Goal: Information Seeking & Learning: Learn about a topic

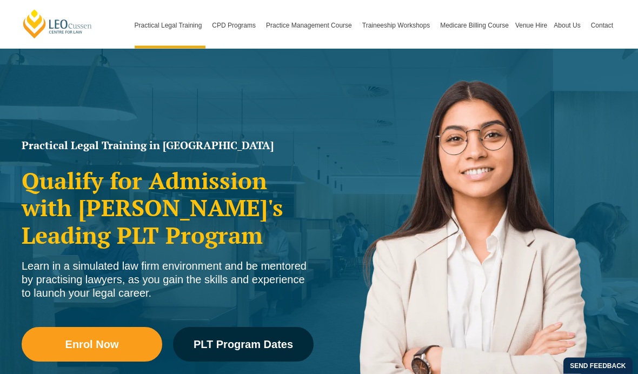
click at [273, 346] on span "PLT Program Dates" at bounding box center [242, 344] width 99 height 11
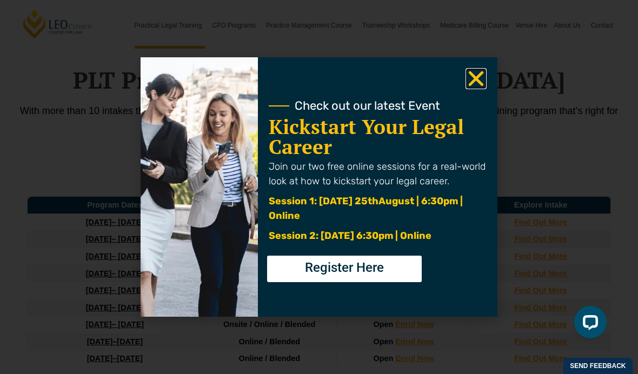
click at [476, 75] on icon "Close" at bounding box center [475, 78] width 21 height 21
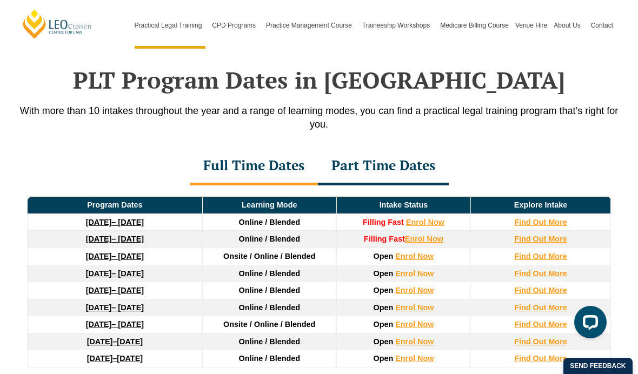
scroll to position [102, 0]
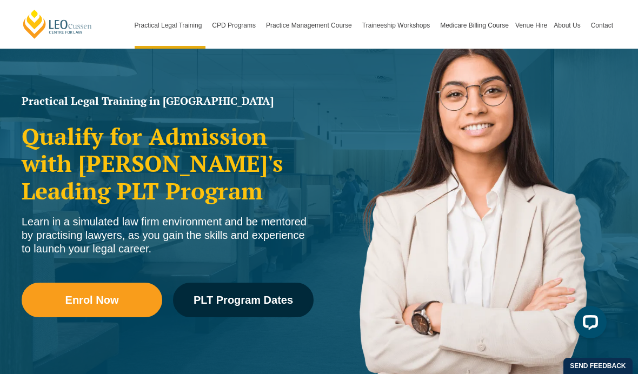
click at [275, 303] on span "PLT Program Dates" at bounding box center [242, 300] width 99 height 11
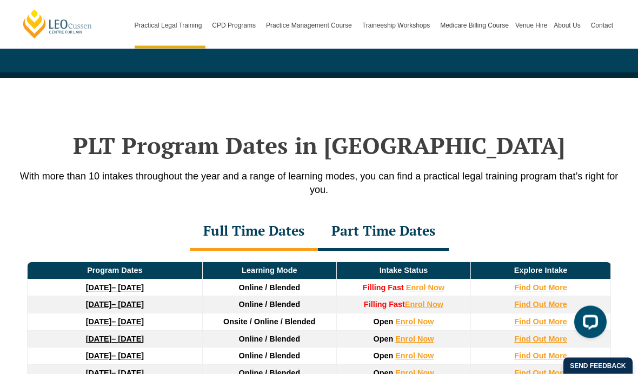
scroll to position [1402, 0]
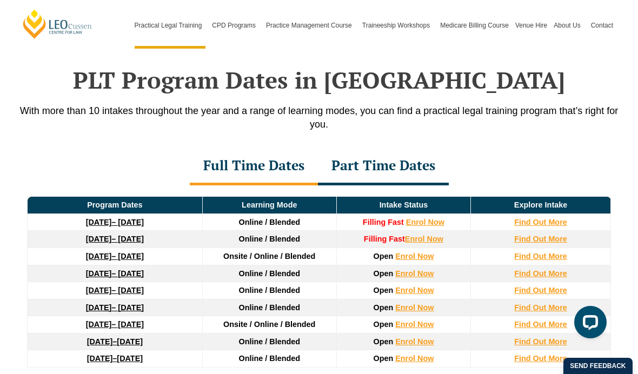
click at [406, 148] on div "Part Time Dates" at bounding box center [383, 167] width 131 height 38
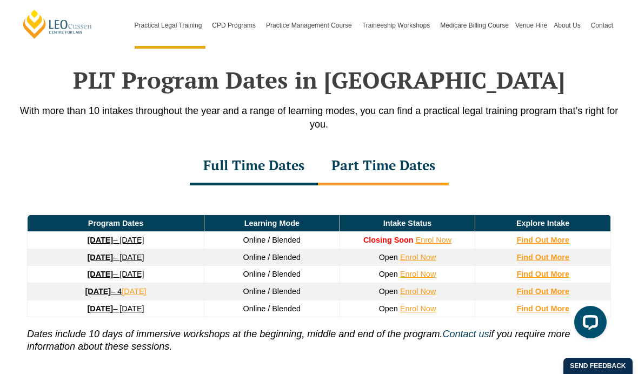
click at [549, 236] on strong "Find Out More" at bounding box center [542, 240] width 53 height 9
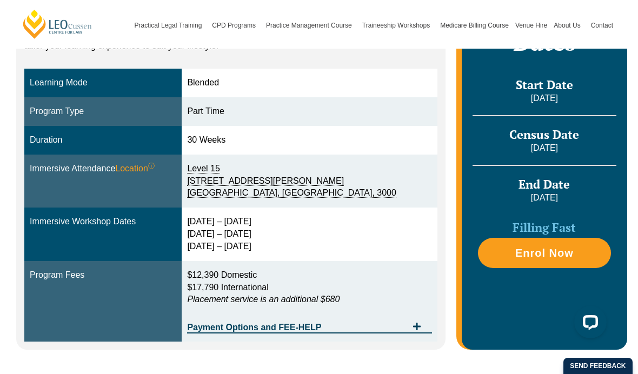
scroll to position [275, 0]
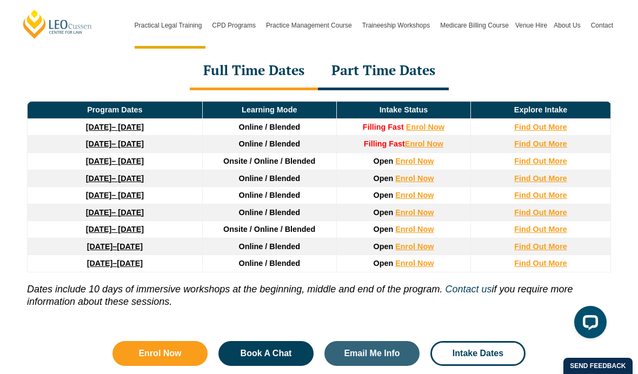
click at [551, 123] on strong "Find Out More" at bounding box center [540, 127] width 53 height 9
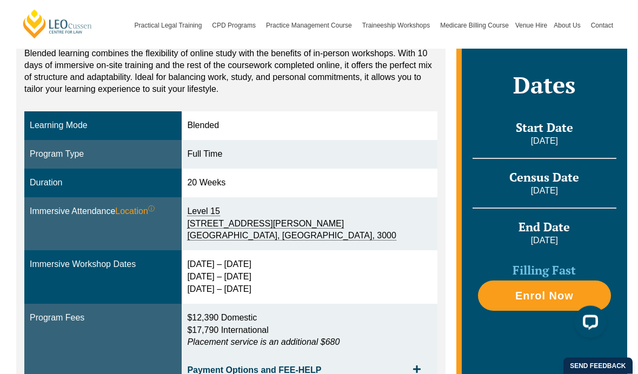
scroll to position [190, 0]
